Goal: Find contact information: Find contact information

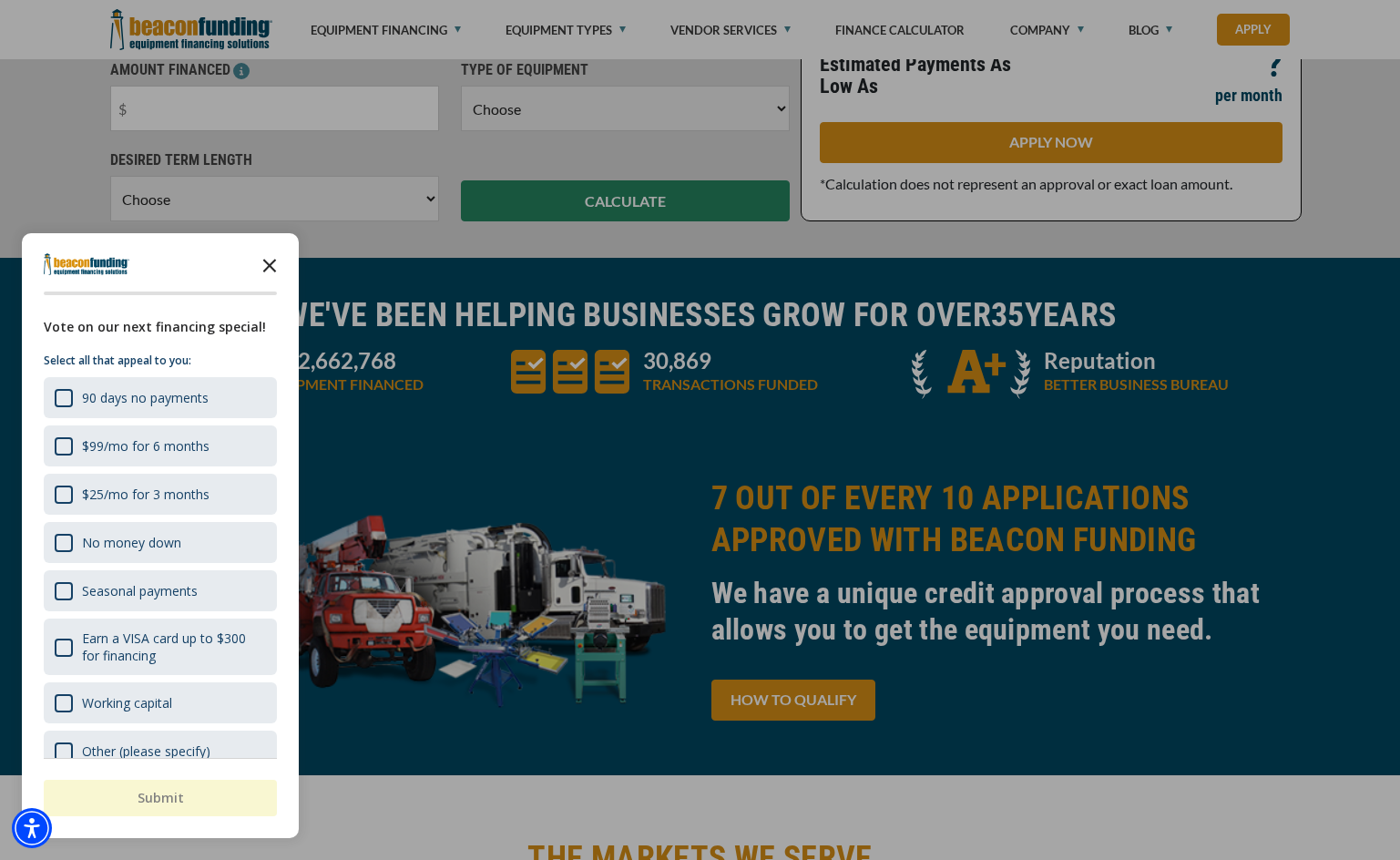
click at [272, 262] on icon "Close the survey" at bounding box center [269, 264] width 36 height 36
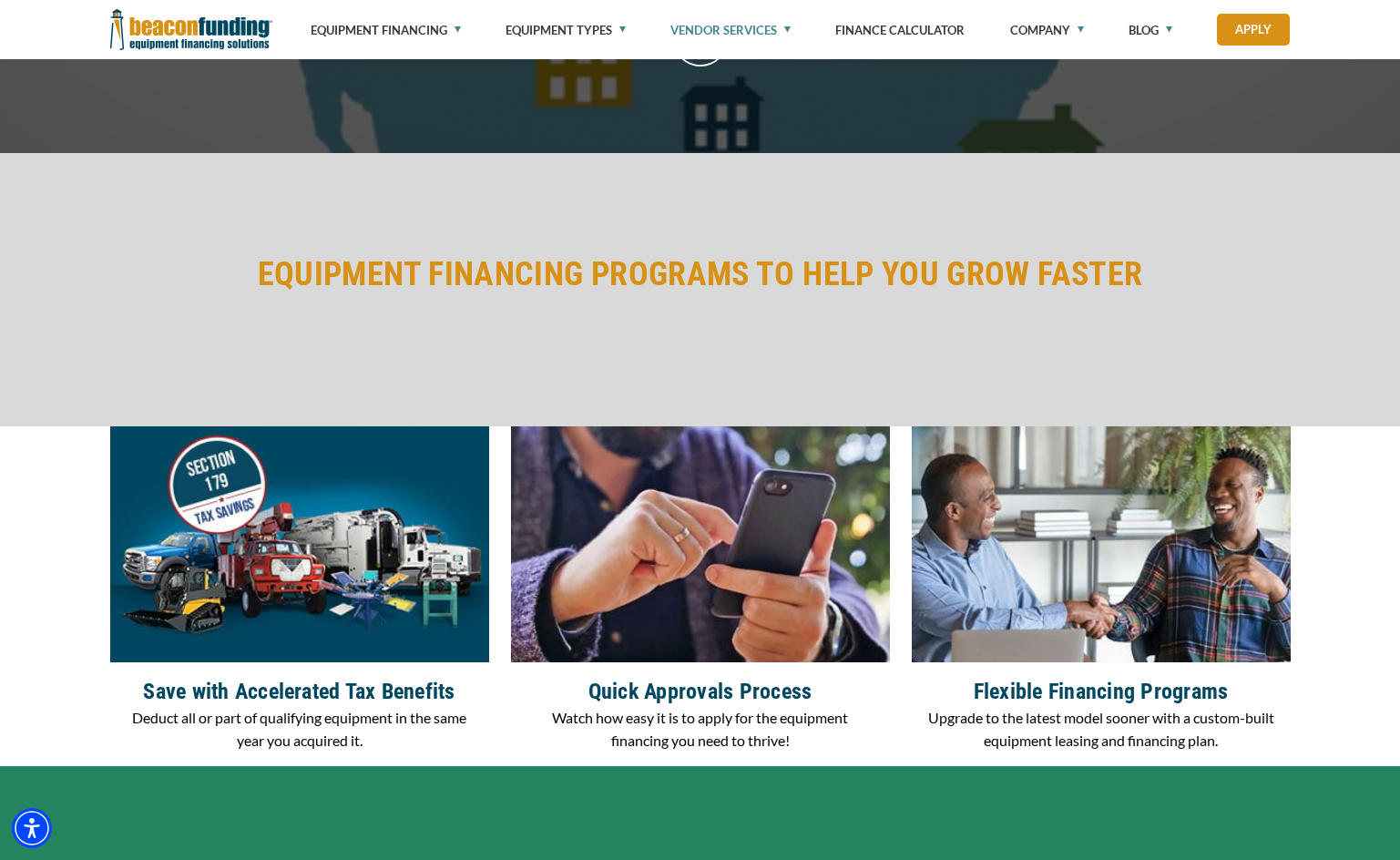
scroll to position [2280, 0]
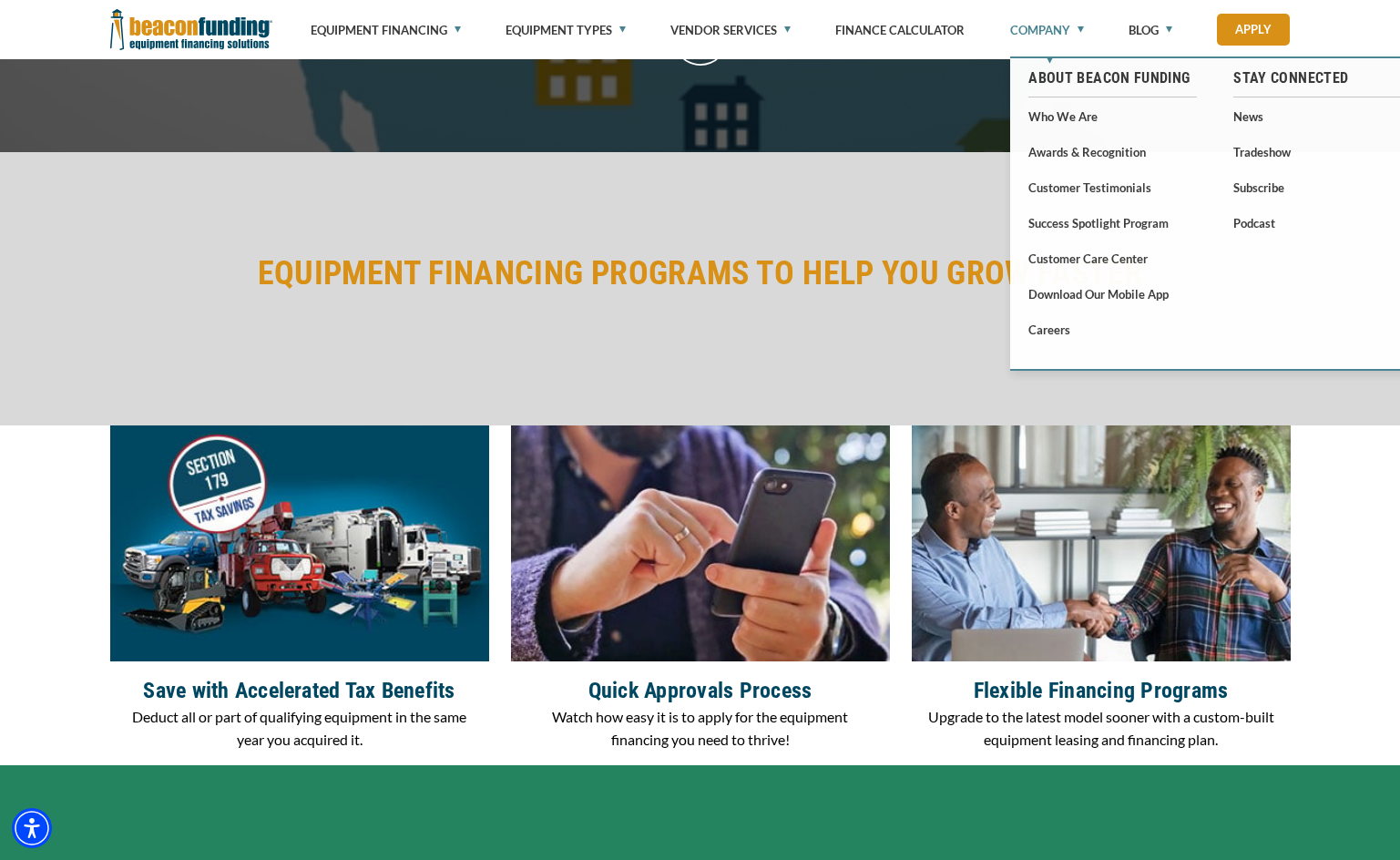
click at [1082, 26] on link "Company" at bounding box center [1046, 30] width 74 height 60
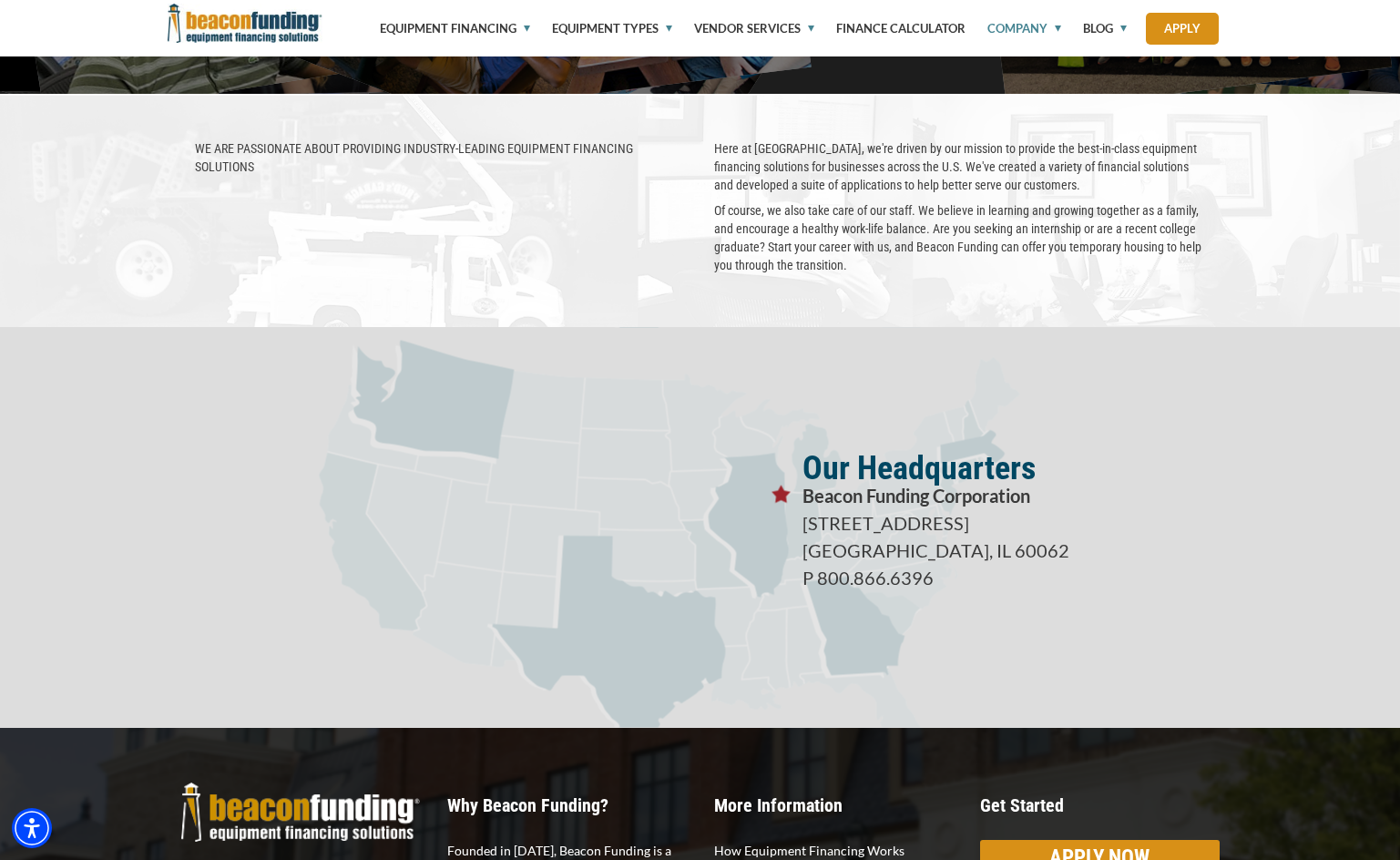
scroll to position [2869, 0]
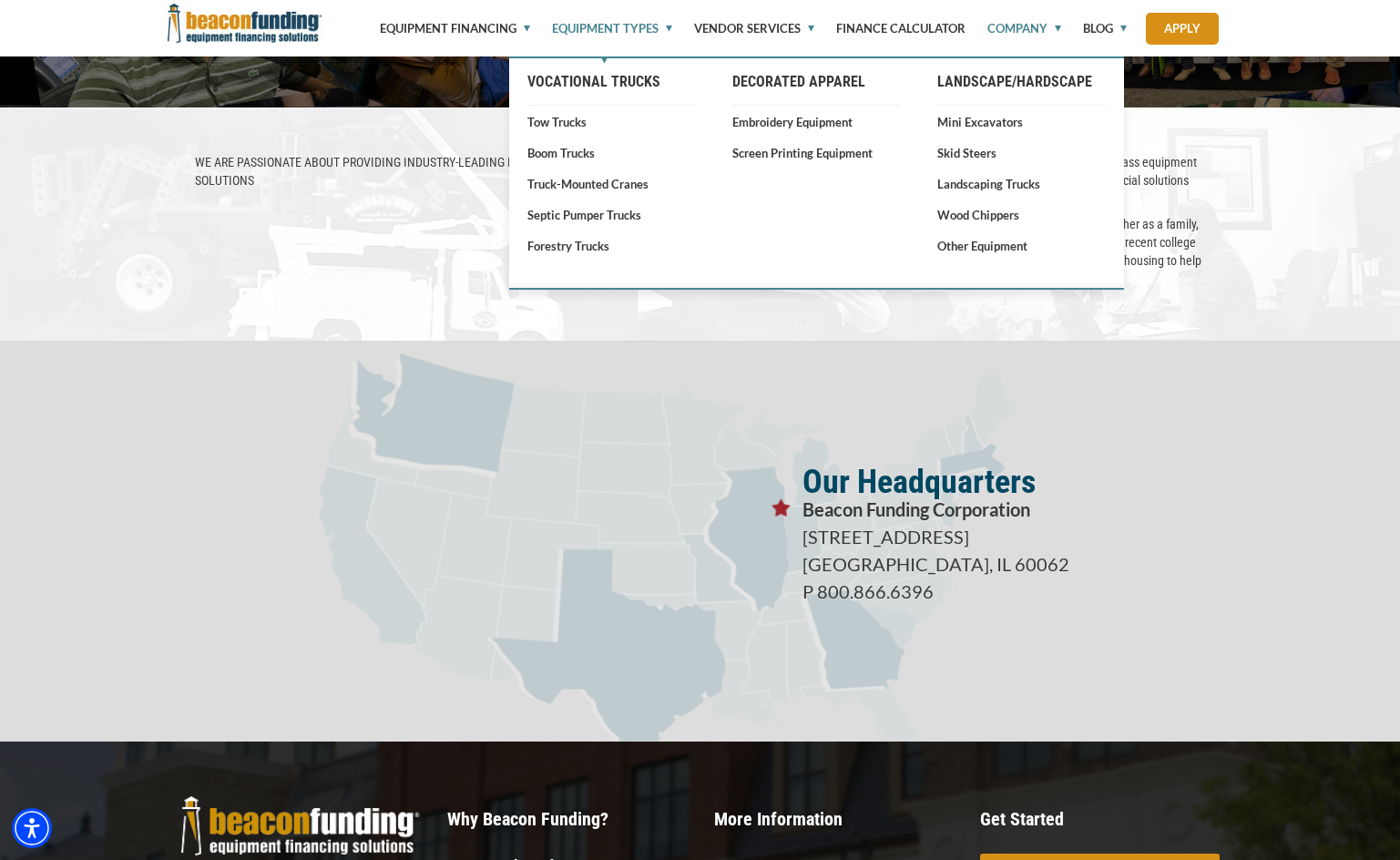
click at [669, 33] on link "Equipment Types" at bounding box center [601, 28] width 141 height 57
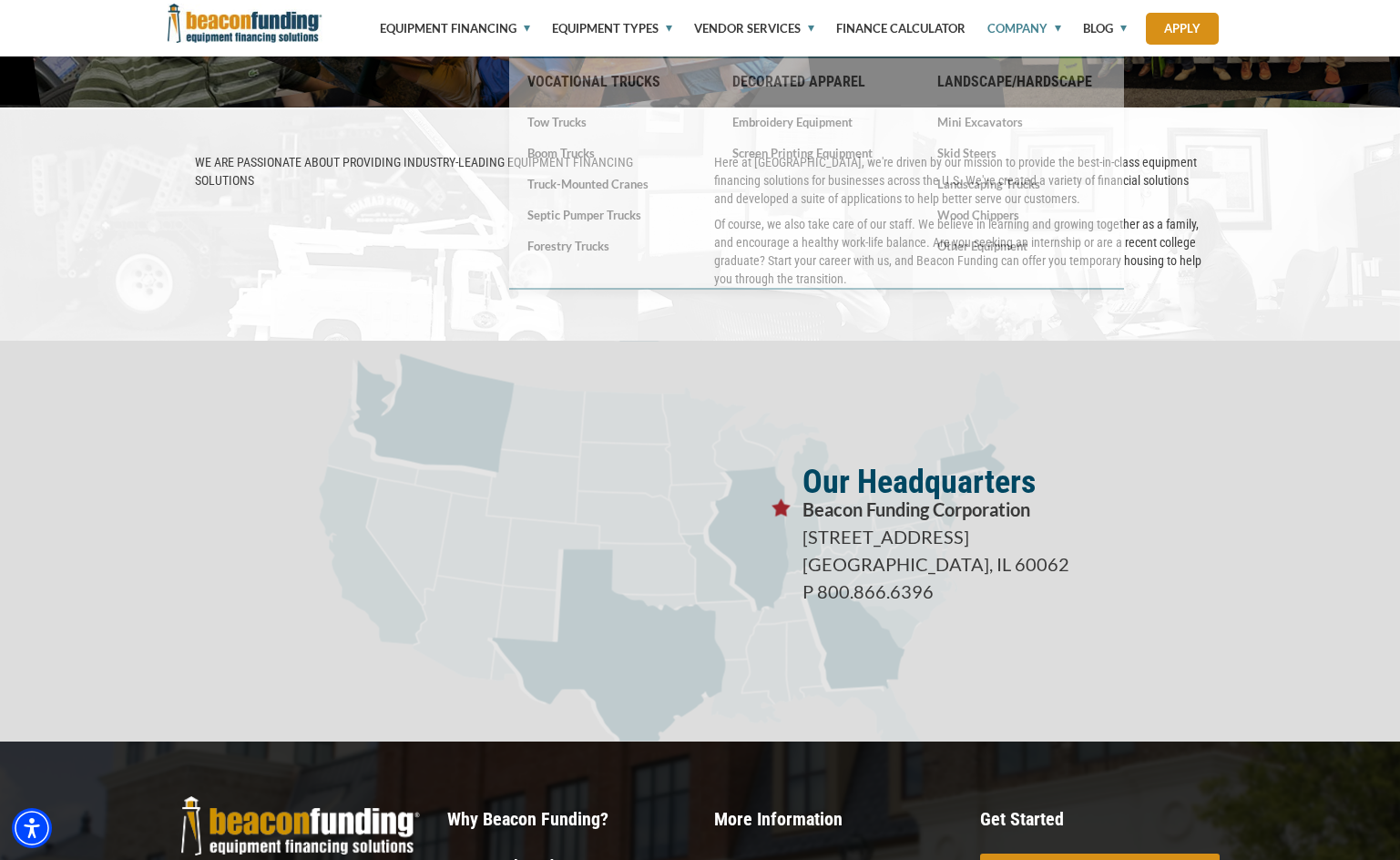
scroll to position [3188, 0]
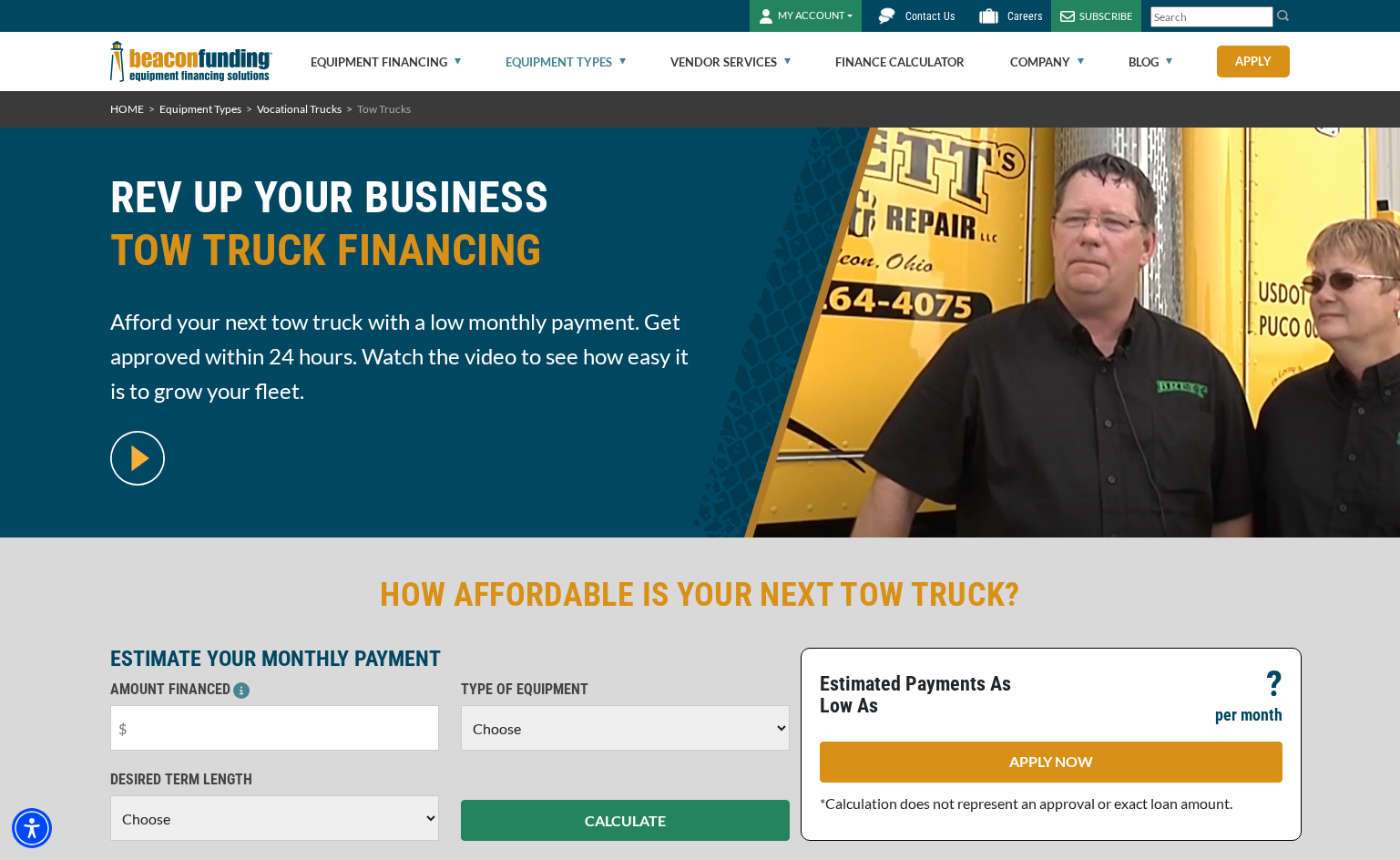
drag, startPoint x: 0, startPoint y: 0, endPoint x: 119, endPoint y: 584, distance: 596.0
click at [119, 584] on h2 "HOW AFFORDABLE IS YOUR NEXT TOW TRUCK?" at bounding box center [700, 595] width 1181 height 42
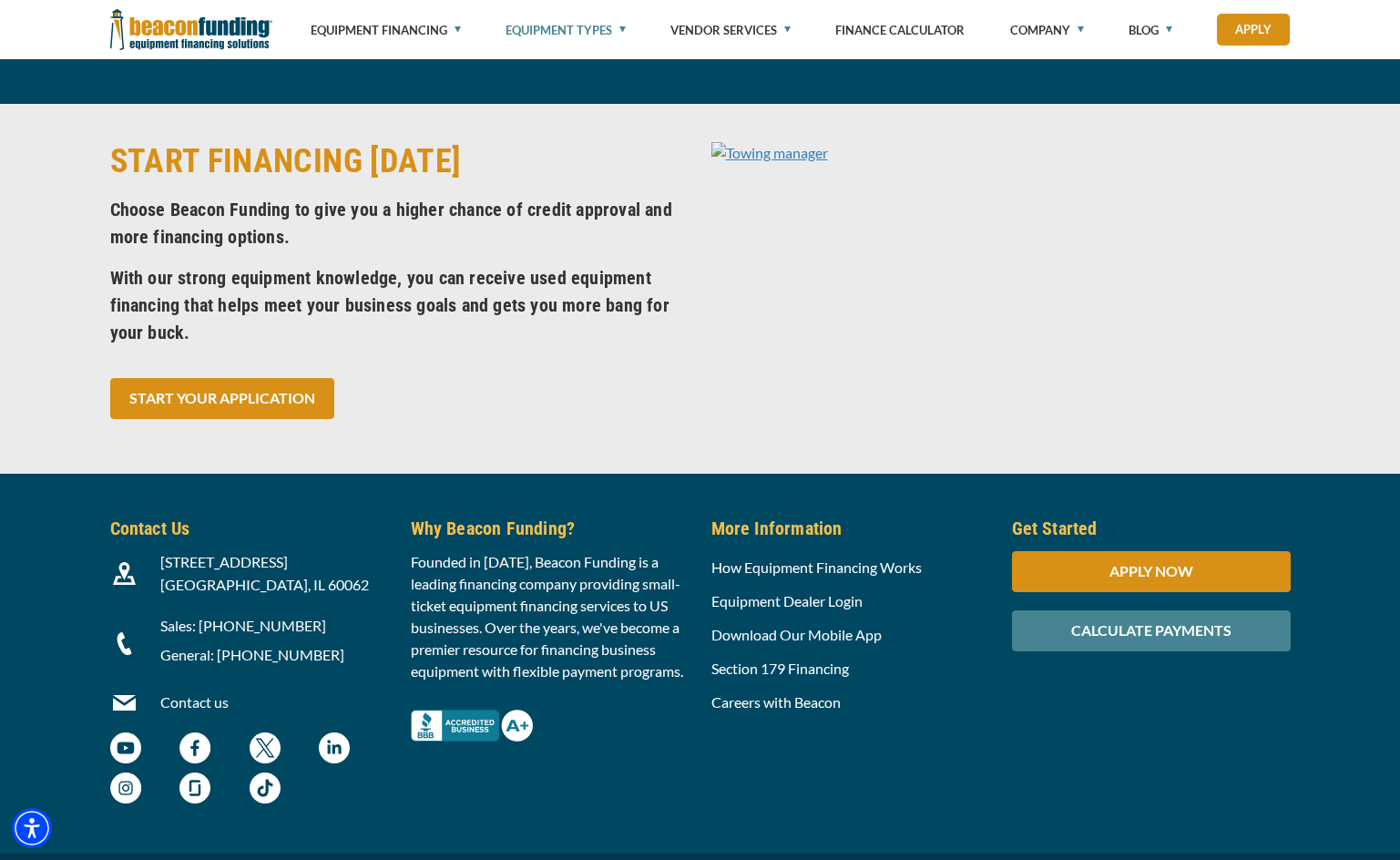
scroll to position [7514, 0]
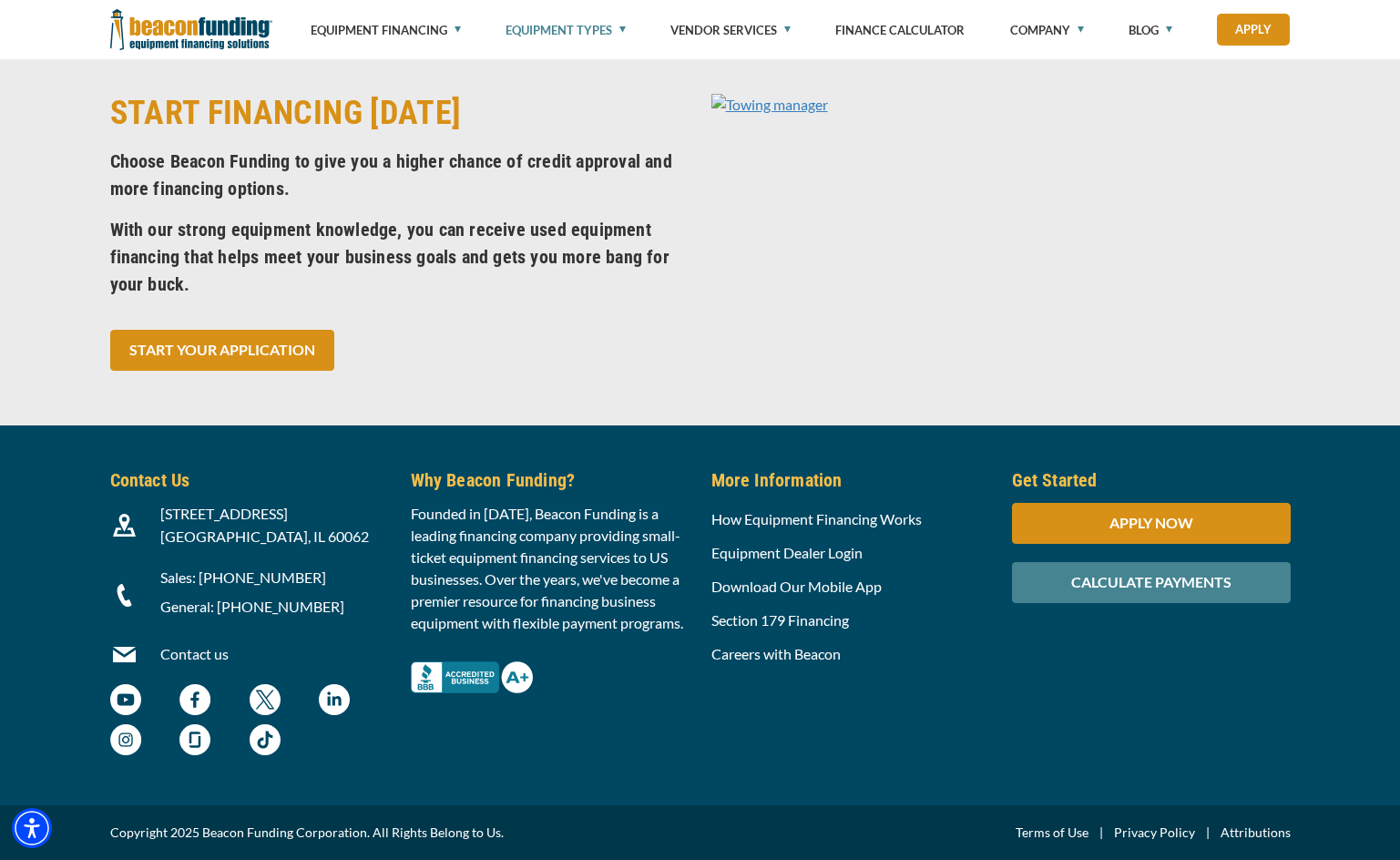
click at [203, 588] on p "Sales: [PHONE_NUMBER]" at bounding box center [274, 577] width 229 height 21
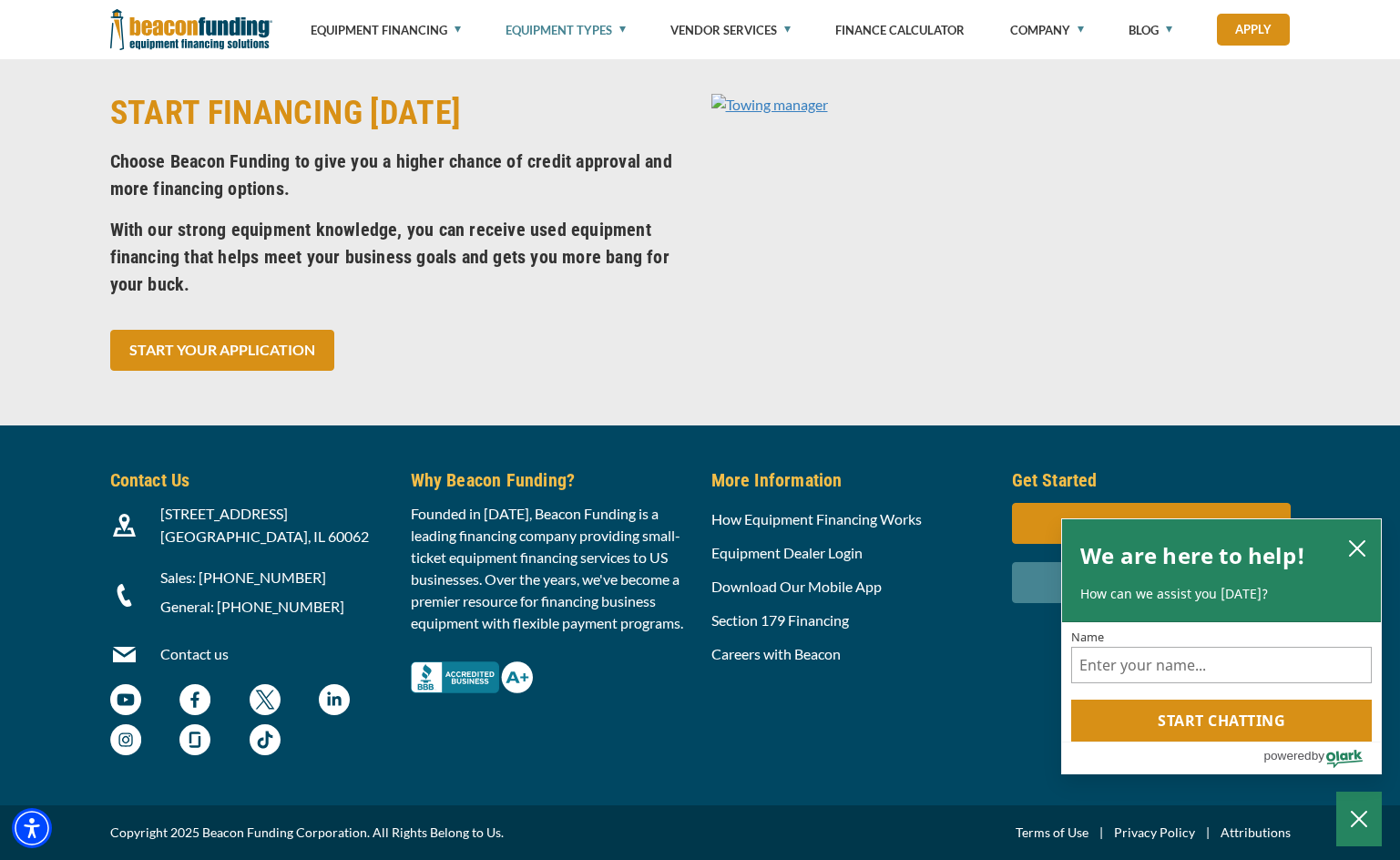
click at [181, 663] on link "Contact us" at bounding box center [194, 654] width 68 height 18
